Goal: Task Accomplishment & Management: Use online tool/utility

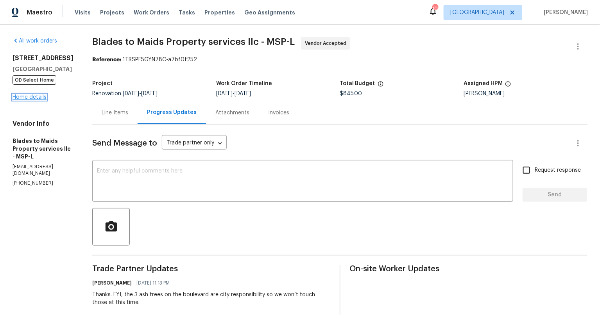
click at [37, 100] on link "Home details" at bounding box center [30, 97] width 34 height 5
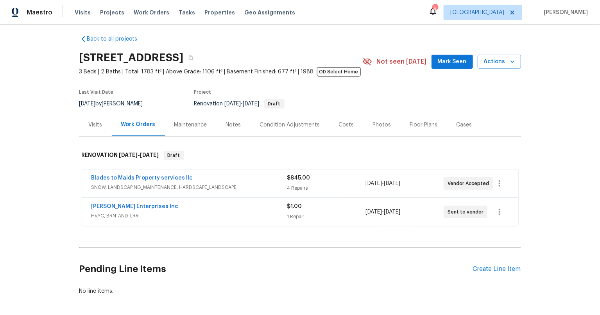
scroll to position [5, 0]
click at [448, 65] on span "Mark Seen" at bounding box center [452, 62] width 29 height 10
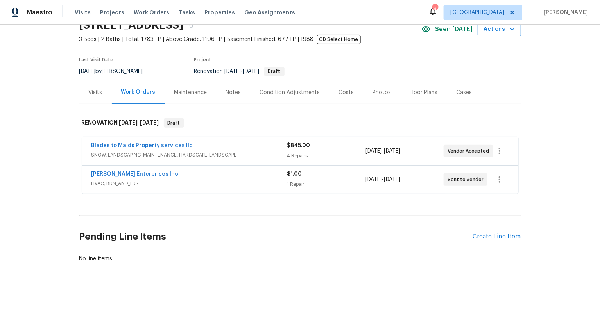
scroll to position [45, 0]
click at [168, 142] on link "Blades to Maids Property services llc" at bounding box center [142, 144] width 102 height 5
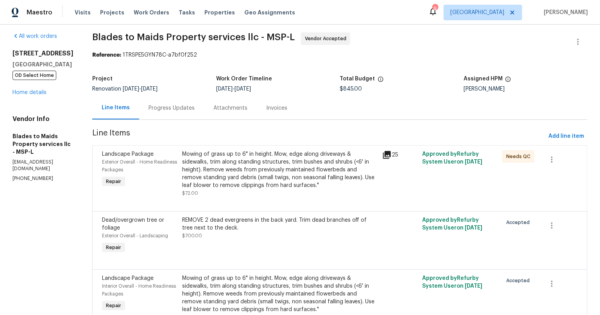
scroll to position [6, 0]
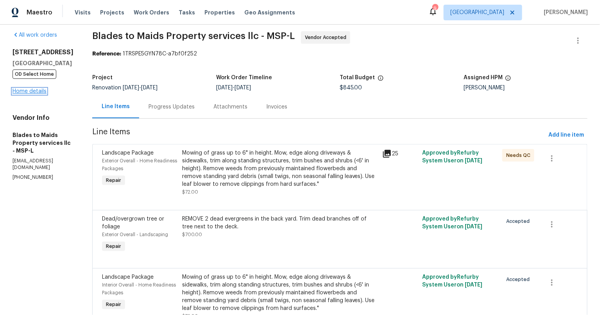
click at [36, 94] on link "Home details" at bounding box center [30, 91] width 34 height 5
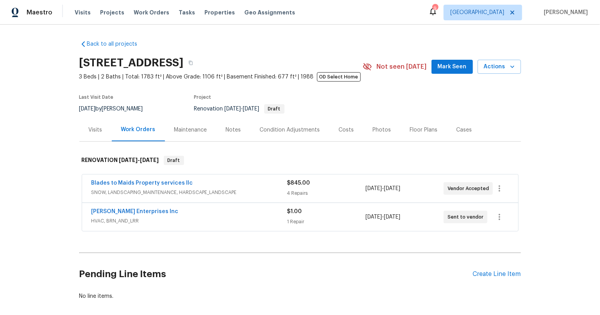
click at [449, 69] on span "Mark Seen" at bounding box center [452, 67] width 29 height 10
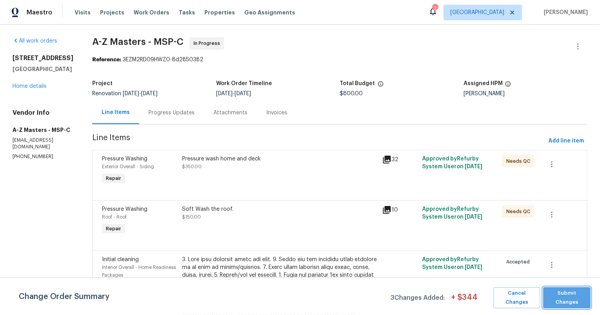
click at [584, 306] on span "Submit Changes" at bounding box center [566, 298] width 39 height 18
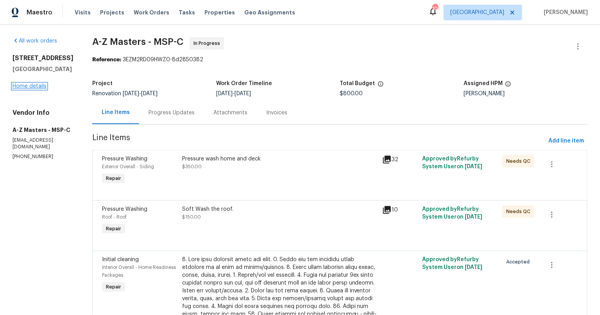
click at [25, 89] on link "Home details" at bounding box center [30, 86] width 34 height 5
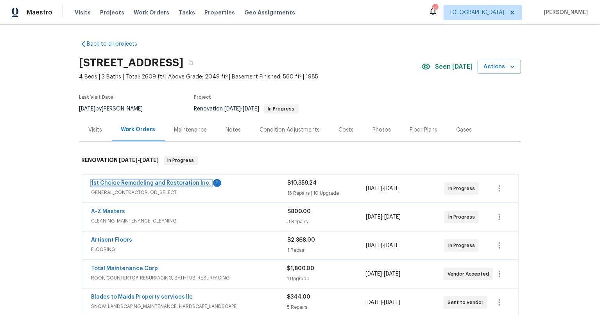
click at [183, 182] on link "1st Choice Remodeling and Restoration Inc." at bounding box center [151, 182] width 120 height 5
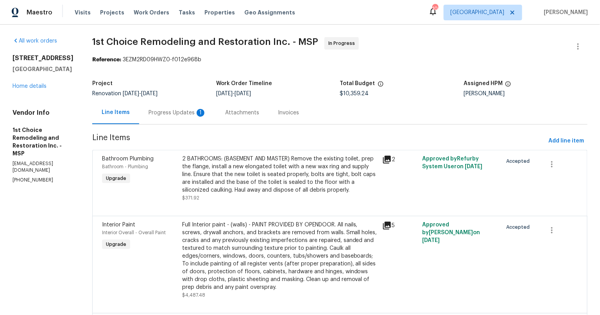
click at [178, 109] on div "Progress Updates 1" at bounding box center [177, 113] width 58 height 8
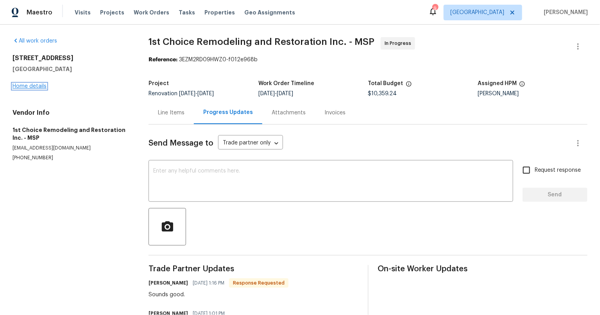
click at [39, 86] on link "Home details" at bounding box center [30, 86] width 34 height 5
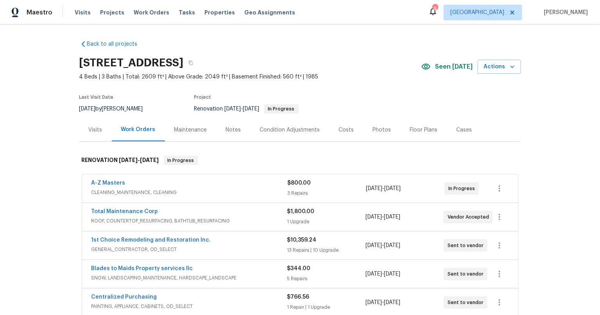
click at [49, 216] on div "Back to all projects 1531 Briarknoll Cir, Arden Hills, MN 55112 4 Beds | 3 Bath…" at bounding box center [300, 170] width 600 height 291
click at [66, 188] on div "Back to all projects 1531 Briarknoll Cir, Arden Hills, MN 55112 4 Beds | 3 Bath…" at bounding box center [300, 170] width 600 height 291
click at [47, 152] on div "Back to all projects 1531 Briarknoll Cir, Arden Hills, MN 55112 4 Beds | 3 Bath…" at bounding box center [300, 170] width 600 height 291
click at [180, 11] on span "Tasks" at bounding box center [187, 12] width 16 height 5
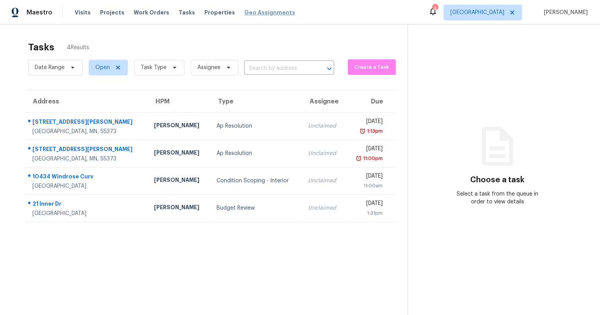
click at [250, 15] on span "Geo Assignments" at bounding box center [269, 13] width 51 height 8
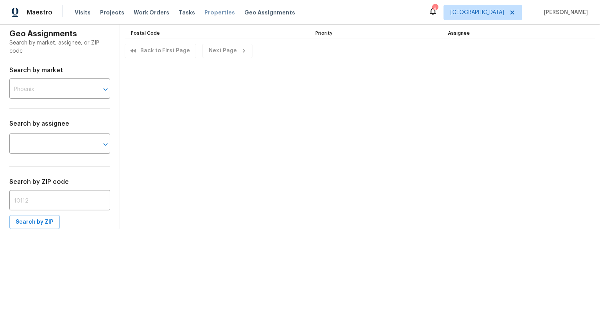
click at [209, 9] on span "Properties" at bounding box center [219, 13] width 30 height 8
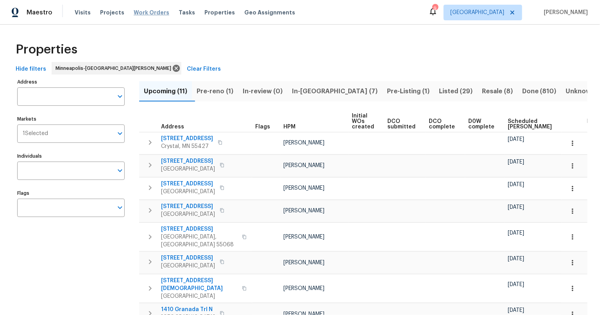
click at [156, 14] on span "Work Orders" at bounding box center [152, 13] width 36 height 8
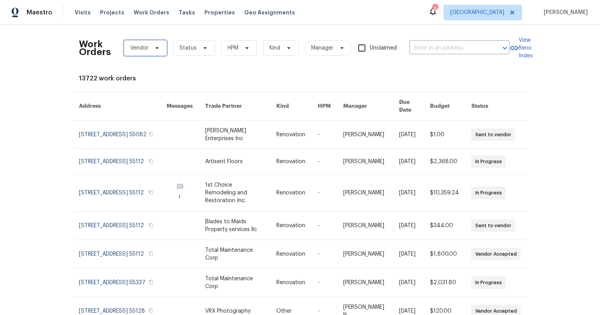
click at [152, 46] on span at bounding box center [156, 48] width 9 height 6
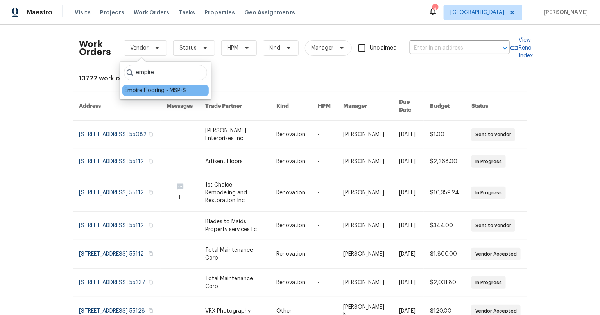
type input "empire"
click at [145, 94] on div "Empire Flooring - MSP-S" at bounding box center [155, 91] width 61 height 8
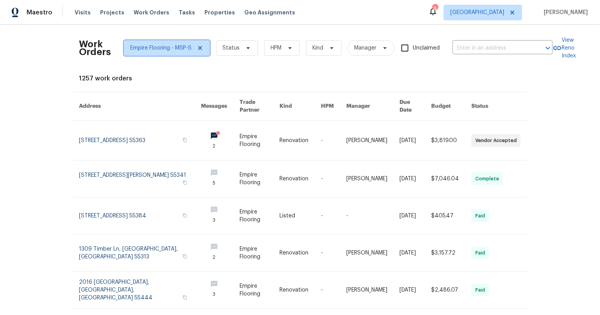
click at [198, 49] on icon at bounding box center [200, 48] width 4 height 4
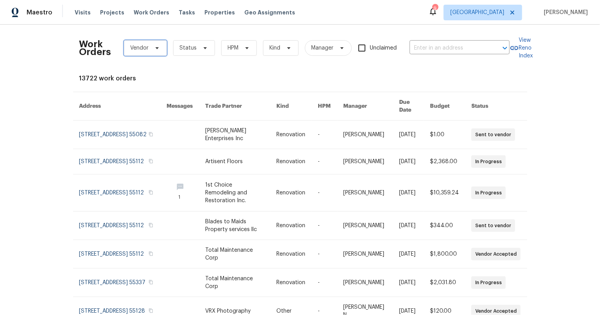
drag, startPoint x: 130, startPoint y: 48, endPoint x: 137, endPoint y: 57, distance: 10.9
click at [130, 48] on span "Vendor" at bounding box center [139, 48] width 18 height 8
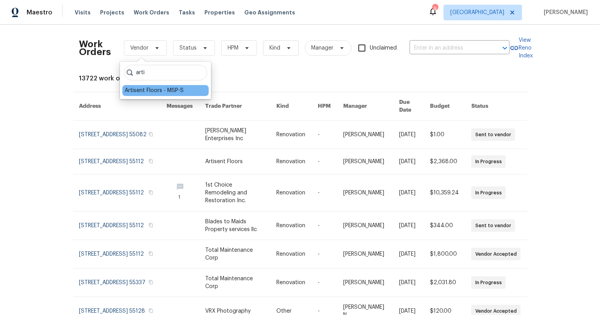
type input "arti"
click at [157, 93] on div "Artisent Floors - MSP-S" at bounding box center [154, 91] width 59 height 8
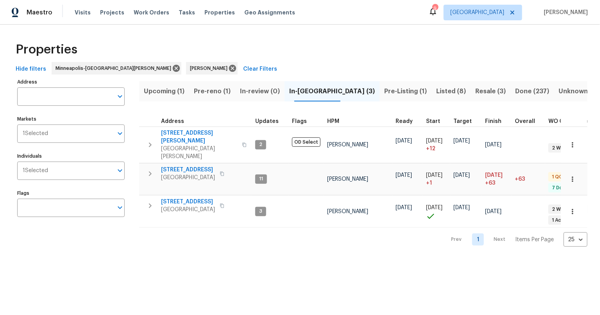
click at [268, 259] on html "Maestro Visits Projects Work Orders Tasks Properties Geo Assignments 9 [GEOGRAP…" at bounding box center [300, 129] width 600 height 259
click at [216, 91] on span "Pre-reno (1)" at bounding box center [212, 91] width 37 height 11
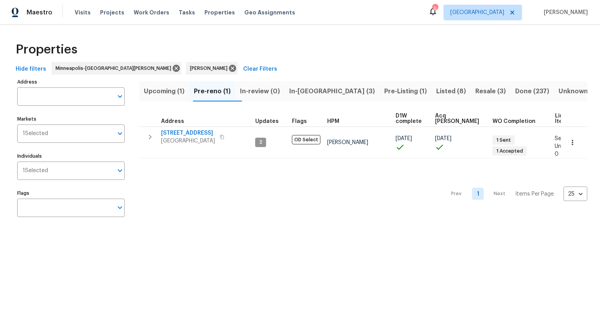
click at [318, 90] on span "In-[GEOGRAPHIC_DATA] (3)" at bounding box center [332, 91] width 86 height 11
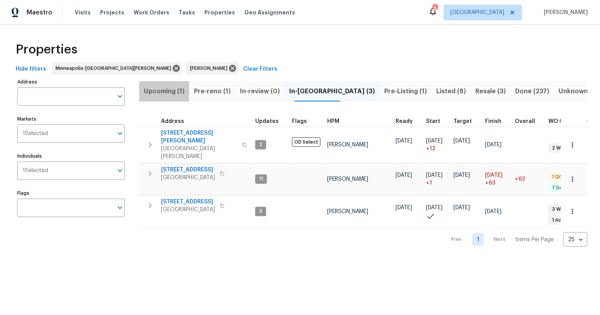
drag, startPoint x: 176, startPoint y: 86, endPoint x: 184, endPoint y: 84, distance: 8.8
click at [176, 86] on span "Upcoming (1)" at bounding box center [164, 91] width 41 height 11
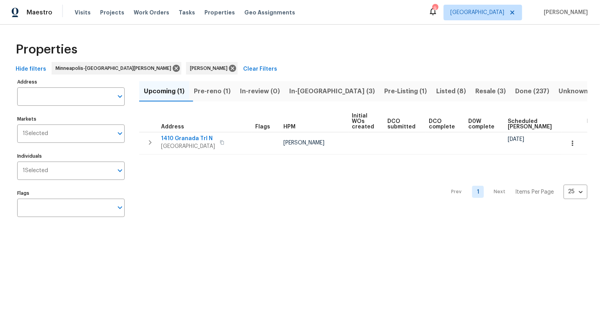
click at [173, 227] on div "Properties Hide filters Minneapolis-St. Paul Jeff Lenz Clear Filters Address Ad…" at bounding box center [300, 131] width 600 height 213
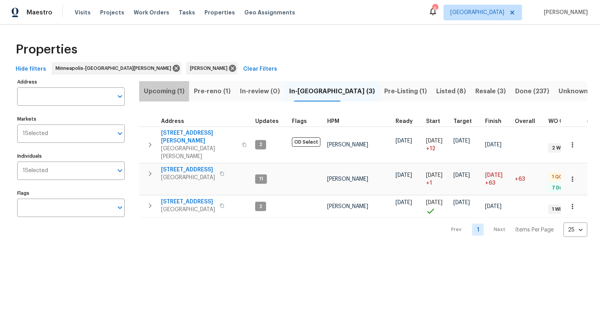
click at [170, 92] on span "Upcoming (1)" at bounding box center [164, 91] width 41 height 11
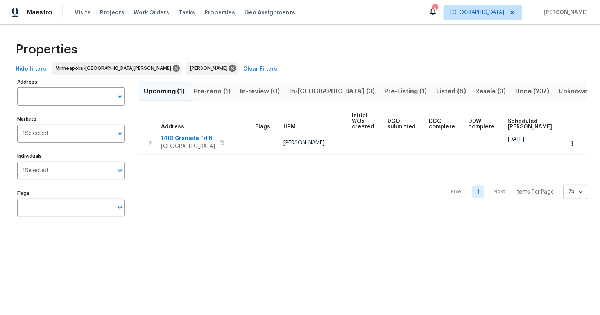
click at [225, 90] on span "Pre-reno (1)" at bounding box center [212, 91] width 37 height 11
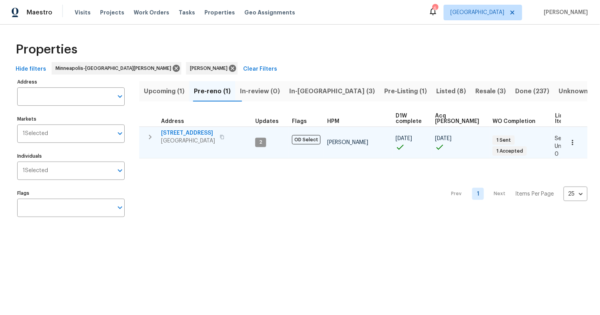
click at [190, 129] on span "5312 Ojibway Ave N" at bounding box center [188, 133] width 54 height 8
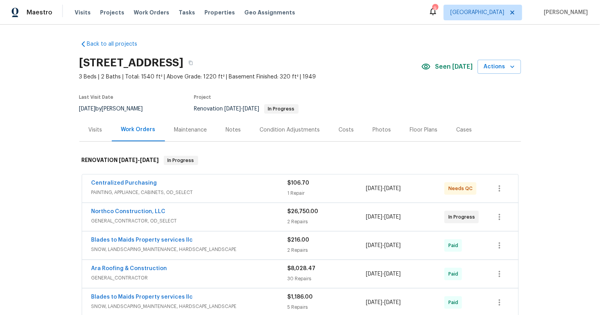
click at [46, 175] on div "Back to all projects 5749 27th Ave S, Minneapolis, MN 55417 3 Beds | 2 Baths | …" at bounding box center [300, 170] width 600 height 291
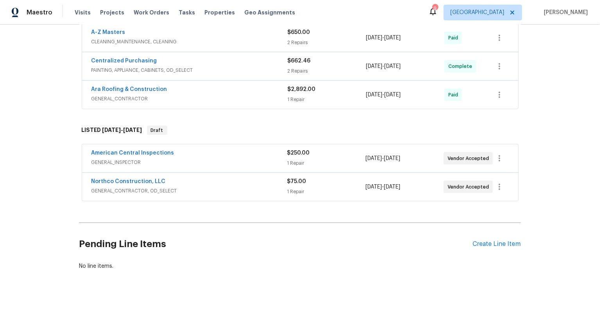
scroll to position [325, 0]
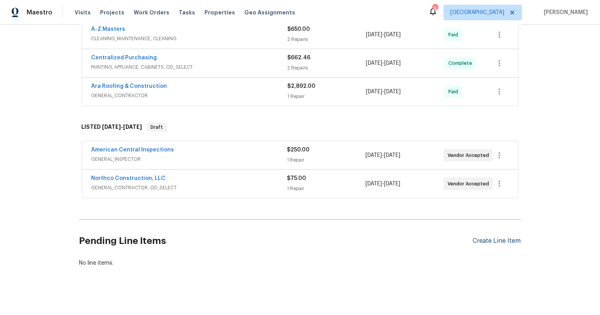
click at [500, 244] on div "Create Line Item" at bounding box center [497, 241] width 48 height 7
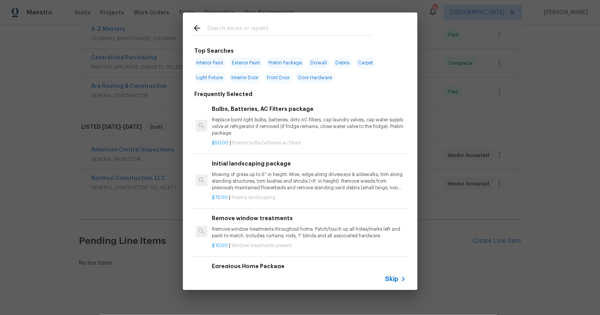
click at [224, 27] on input "text" at bounding box center [290, 29] width 166 height 12
type input "inter"
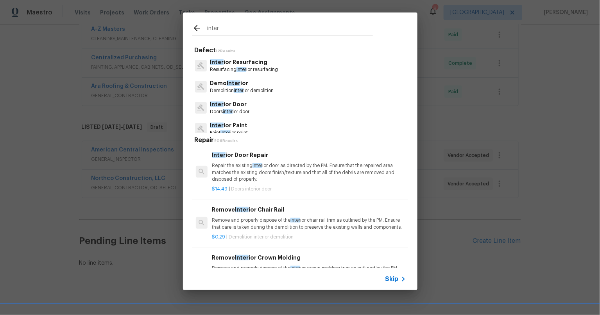
click at [224, 129] on p "Inter ior Paint" at bounding box center [229, 125] width 38 height 8
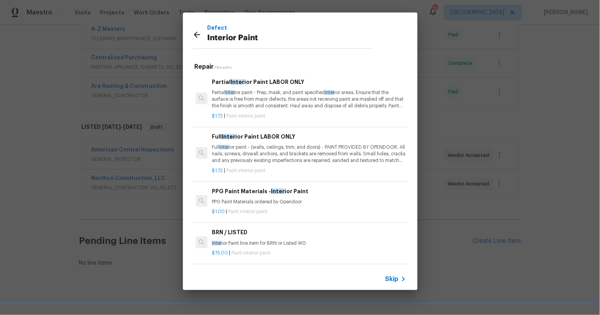
click at [257, 97] on p "Partial Inter ior paint - Prep, mask, and paint specified inter ior areas. Ensu…" at bounding box center [309, 99] width 194 height 20
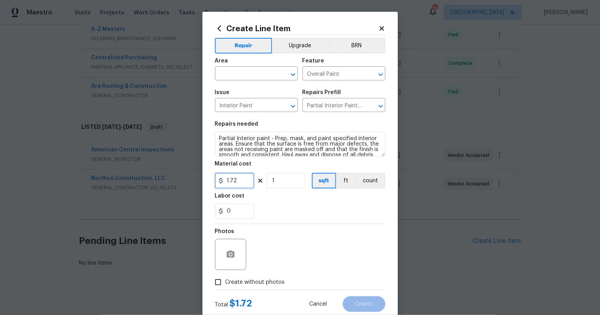
drag, startPoint x: 239, startPoint y: 178, endPoint x: 195, endPoint y: 181, distance: 44.7
click at [195, 181] on div "Create Line Item Repair Upgrade BRN Area ​ Feature Overall Paint ​ Issue Interi…" at bounding box center [300, 157] width 600 height 315
type input "2500"
click at [232, 79] on input "text" at bounding box center [245, 74] width 61 height 12
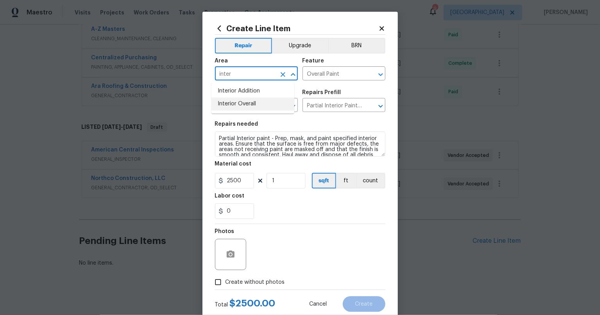
click at [248, 99] on li "Interior Overall" at bounding box center [252, 104] width 83 height 13
type input "Interior Overall"
click at [328, 231] on div "Photos" at bounding box center [300, 249] width 170 height 51
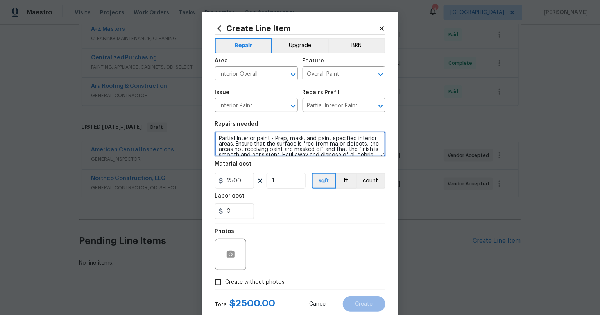
click at [221, 136] on textarea "Partial Interior paint - Prep, mask, and paint specified interior areas. Ensure…" at bounding box center [300, 144] width 170 height 25
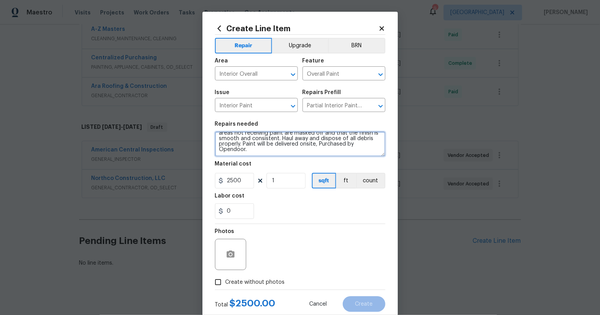
drag, startPoint x: 215, startPoint y: 138, endPoint x: 308, endPoint y: 170, distance: 98.6
click at [308, 170] on section "Repairs needed Partial Interior paint - Prep, mask, and paint specified interio…" at bounding box center [300, 170] width 170 height 107
click at [330, 230] on div "Photos" at bounding box center [300, 249] width 170 height 51
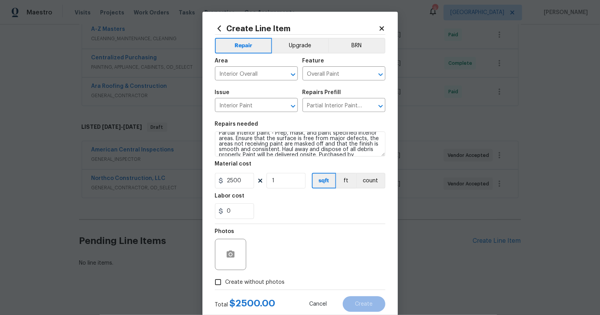
scroll to position [0, 0]
click at [379, 26] on icon at bounding box center [381, 28] width 7 height 7
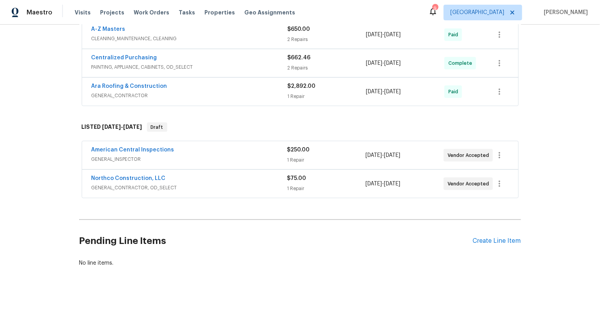
click at [38, 181] on div "Back to all projects 5749 27th Ave S, Minneapolis, MN 55417 3 Beds | 2 Baths | …" at bounding box center [300, 170] width 600 height 291
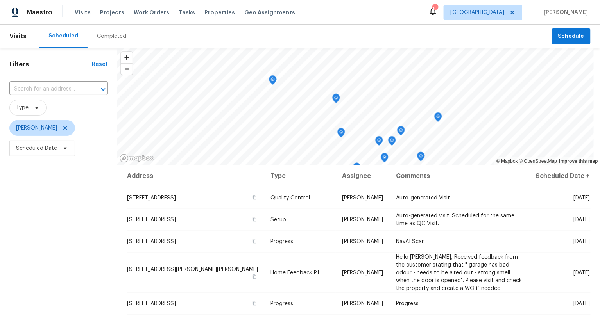
click at [90, 261] on div "Filters Reset ​ Type [PERSON_NAME] Scheduled Date" at bounding box center [58, 233] width 117 height 370
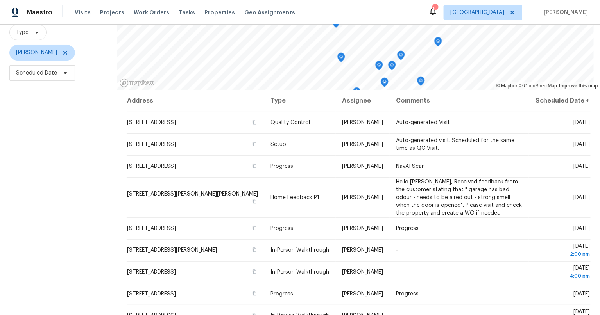
scroll to position [108, 0]
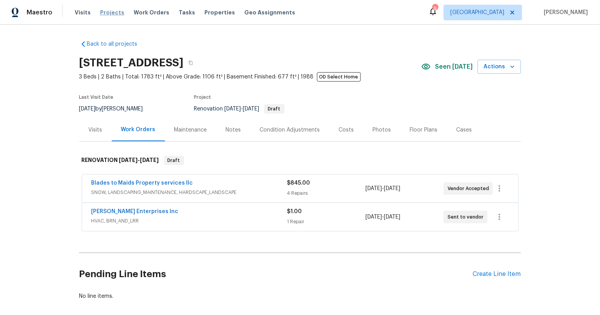
click at [117, 11] on span "Projects" at bounding box center [112, 13] width 24 height 8
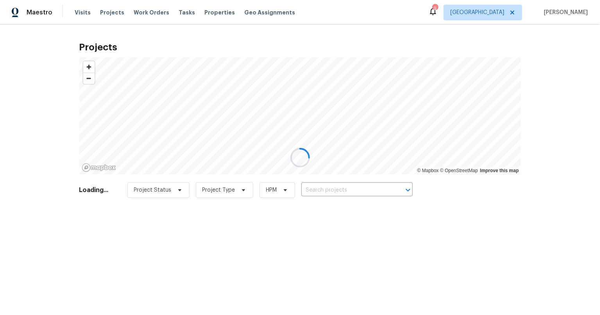
click at [327, 188] on div at bounding box center [300, 157] width 600 height 315
click at [345, 190] on div at bounding box center [300, 157] width 600 height 315
click at [329, 191] on div at bounding box center [300, 157] width 600 height 315
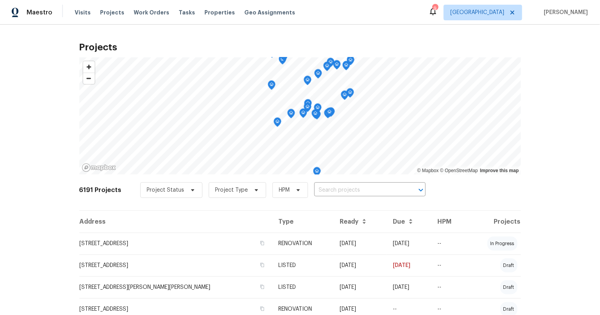
click at [329, 191] on input "text" at bounding box center [358, 190] width 89 height 12
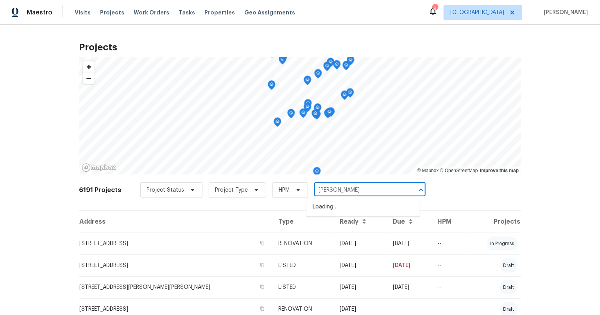
type input "[PERSON_NAME]"
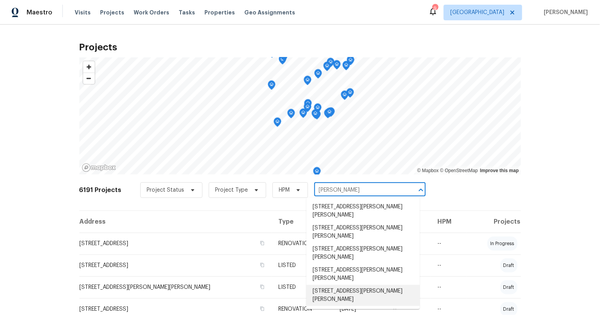
click at [364, 285] on li "[STREET_ADDRESS][PERSON_NAME][PERSON_NAME]" at bounding box center [362, 295] width 113 height 21
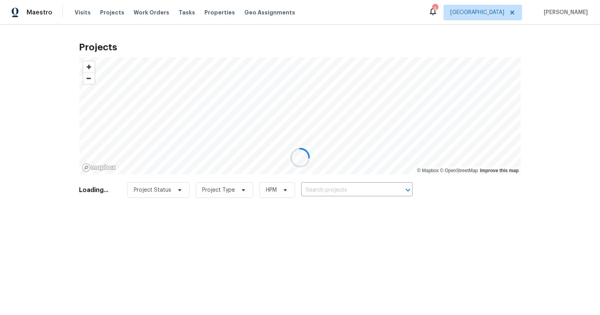
type input "[STREET_ADDRESS][PERSON_NAME][PERSON_NAME]"
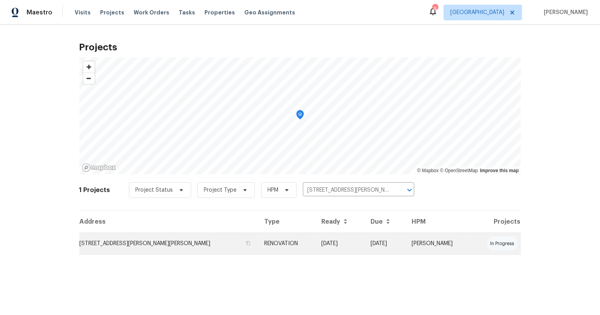
click at [111, 242] on td "[STREET_ADDRESS][PERSON_NAME][PERSON_NAME]" at bounding box center [168, 244] width 179 height 22
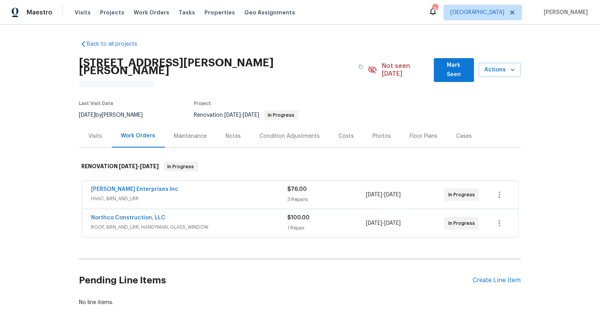
click at [121, 214] on span "Northco Construction, LLC" at bounding box center [128, 218] width 74 height 8
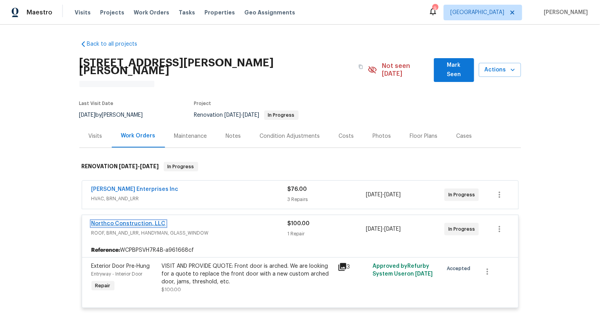
click at [126, 221] on link "Northco Construction, LLC" at bounding box center [128, 223] width 74 height 5
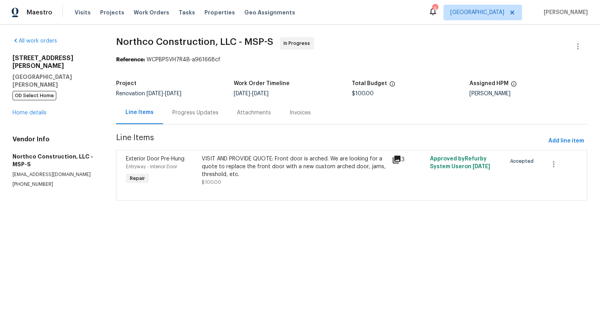
click at [193, 111] on div "Progress Updates" at bounding box center [195, 113] width 46 height 8
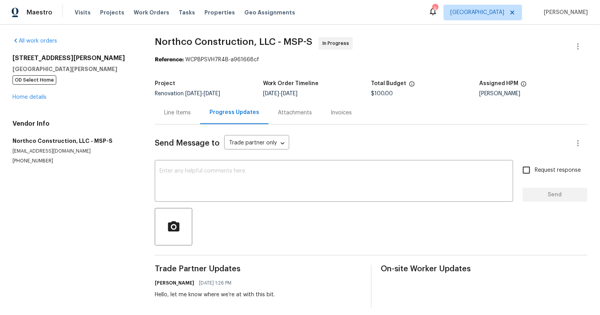
scroll to position [12, 0]
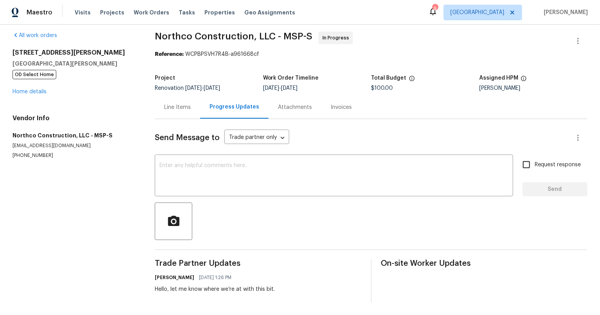
click at [172, 104] on div "Line Items" at bounding box center [177, 108] width 27 height 8
